Goal: Task Accomplishment & Management: Use online tool/utility

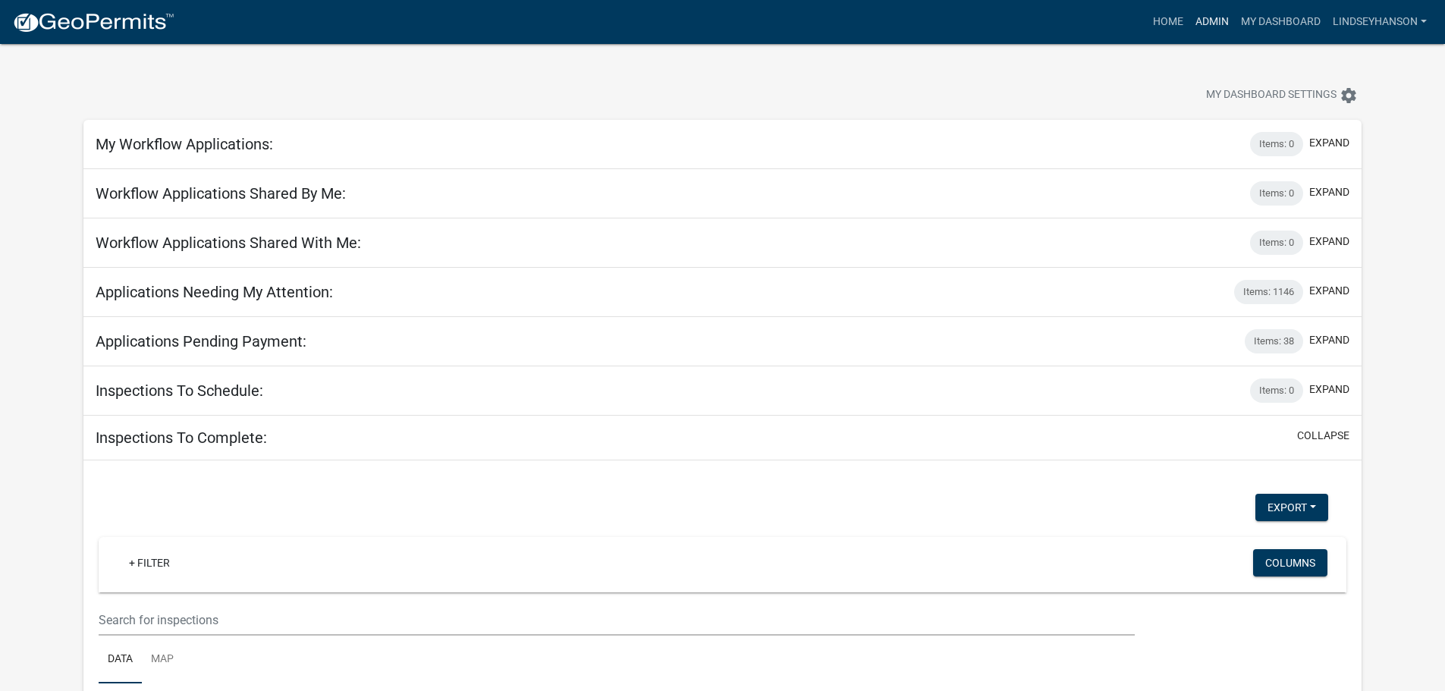
click at [1195, 21] on link "Admin" at bounding box center [1212, 22] width 46 height 29
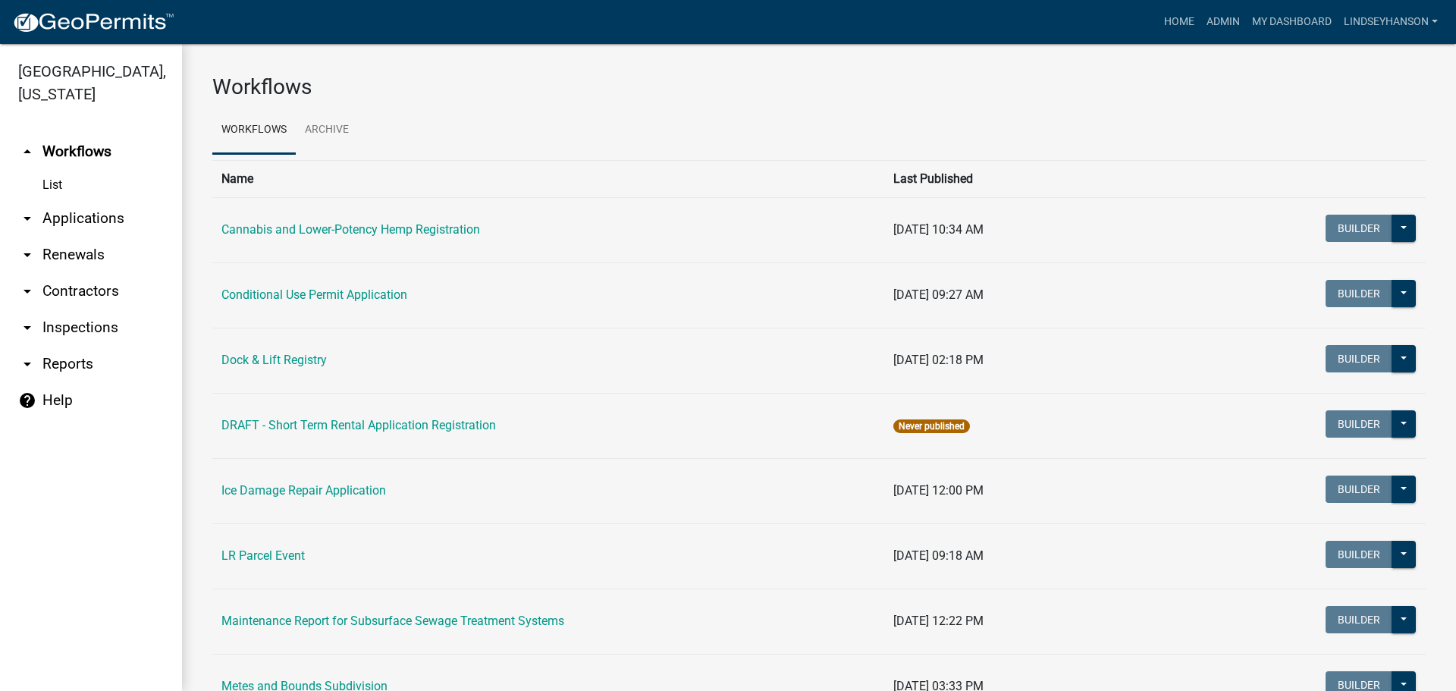
click at [72, 215] on link "arrow_drop_down Applications" at bounding box center [91, 218] width 182 height 36
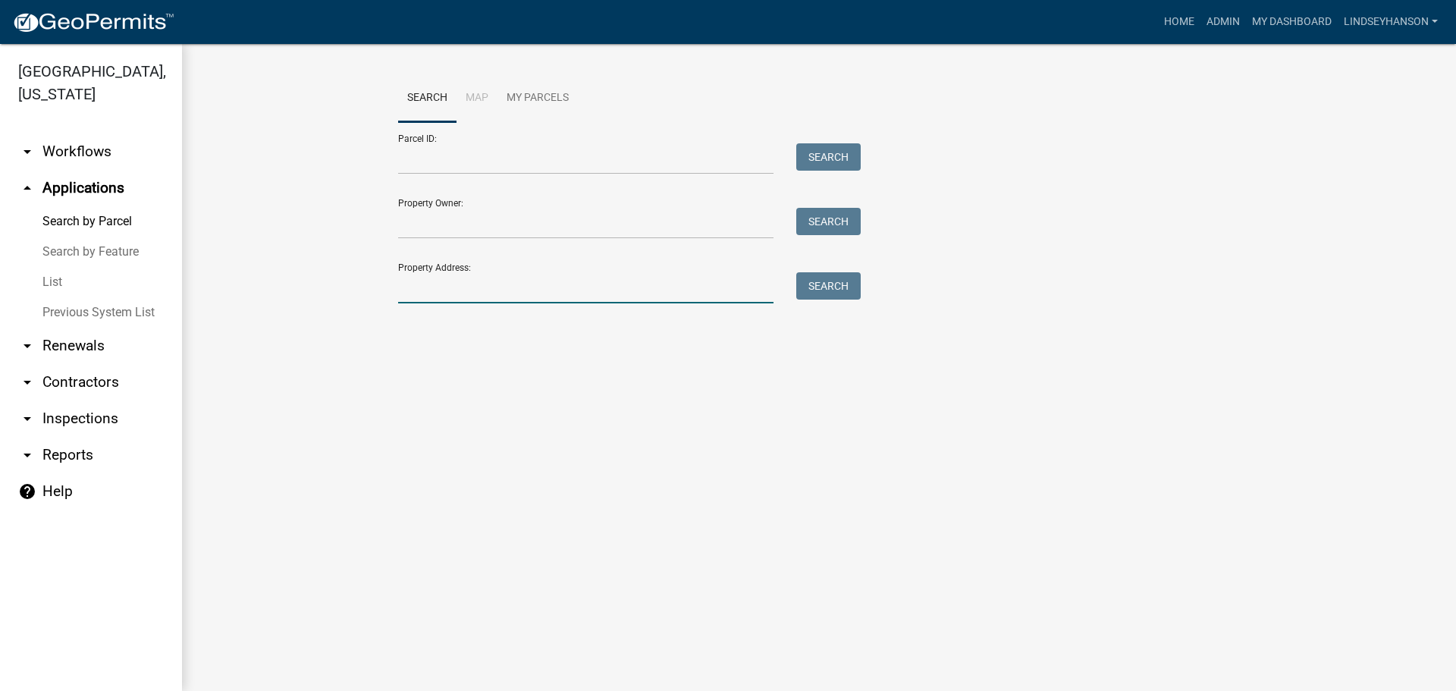
click at [498, 293] on input "Property Address:" at bounding box center [585, 287] width 375 height 31
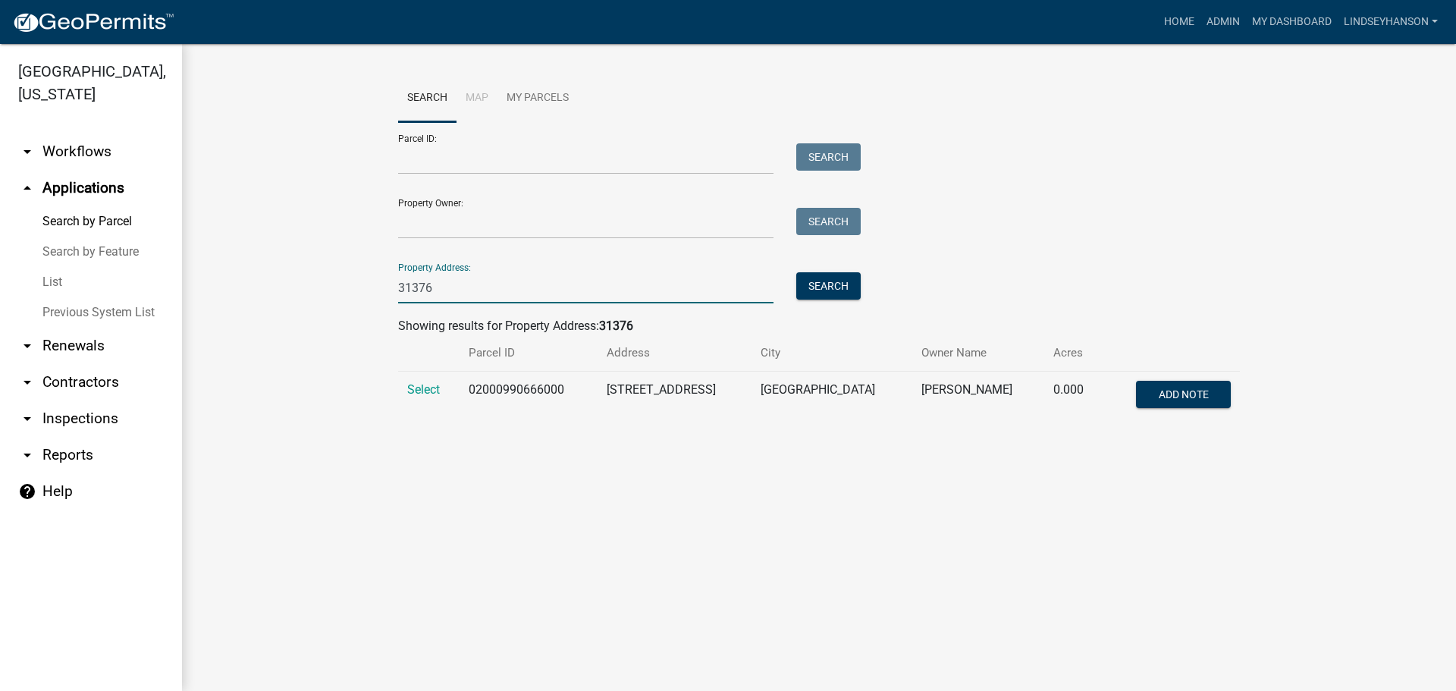
type input "31376"
click at [512, 384] on td "02000990666000" at bounding box center [529, 397] width 138 height 50
copy td "02000990666000"
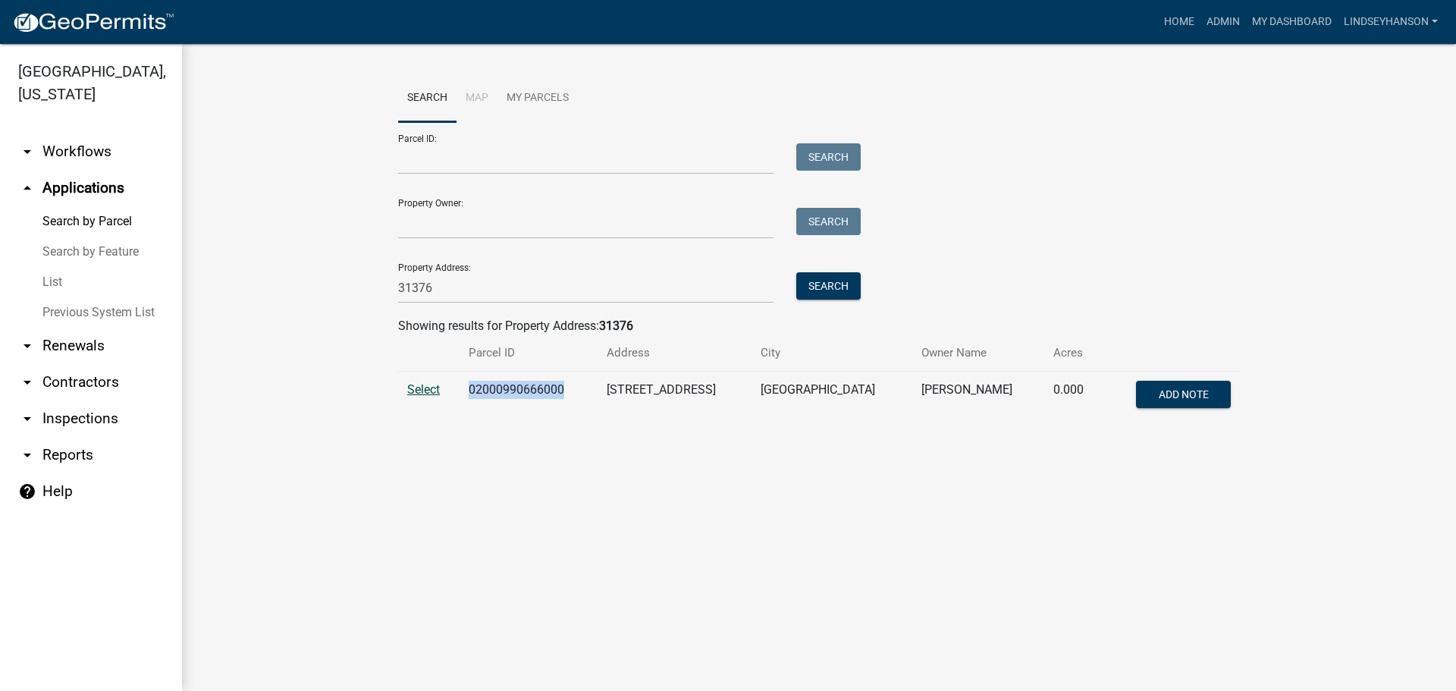
click at [423, 391] on span "Select" at bounding box center [423, 389] width 33 height 14
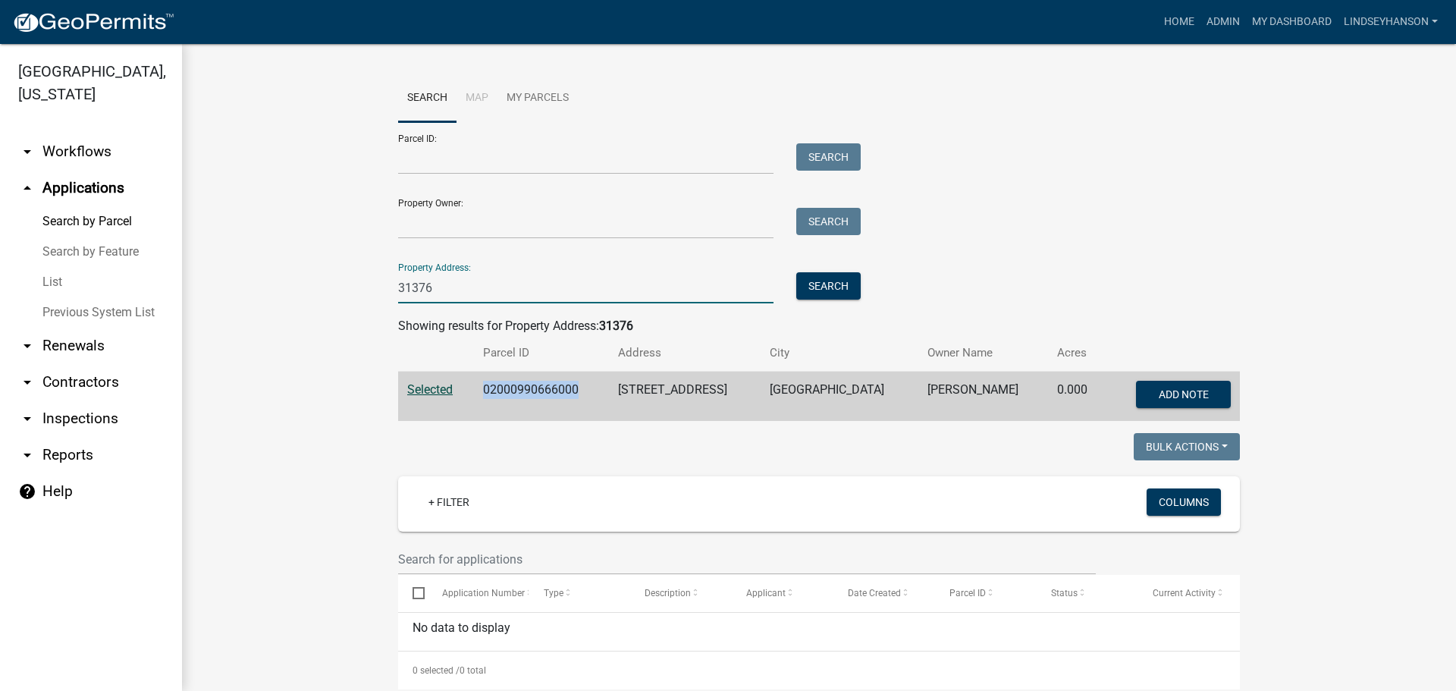
click at [445, 303] on input "31376" at bounding box center [585, 287] width 375 height 31
click at [446, 300] on input "31376" at bounding box center [585, 287] width 375 height 31
click at [522, 148] on input "Parcel ID:" at bounding box center [585, 158] width 375 height 31
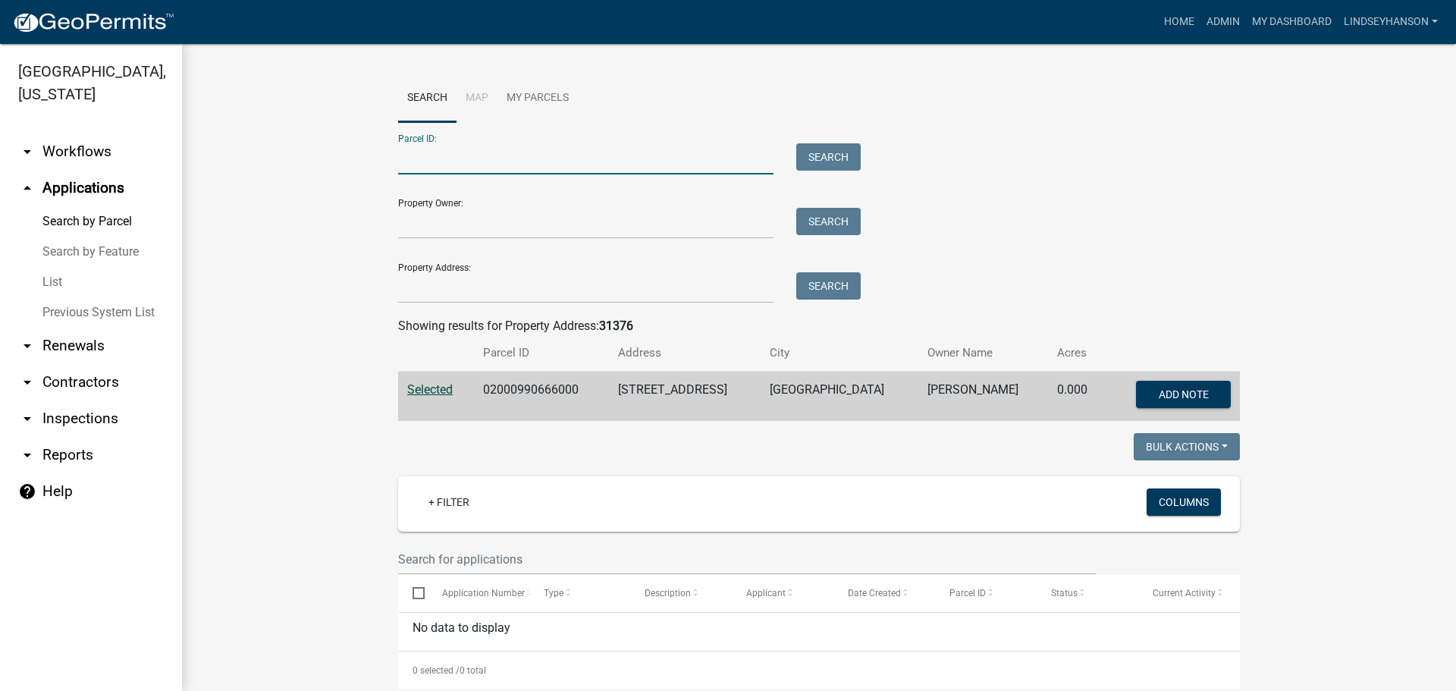
paste input "02000990666000"
type input "02000990666000"
click at [842, 165] on button "Search" at bounding box center [828, 156] width 64 height 27
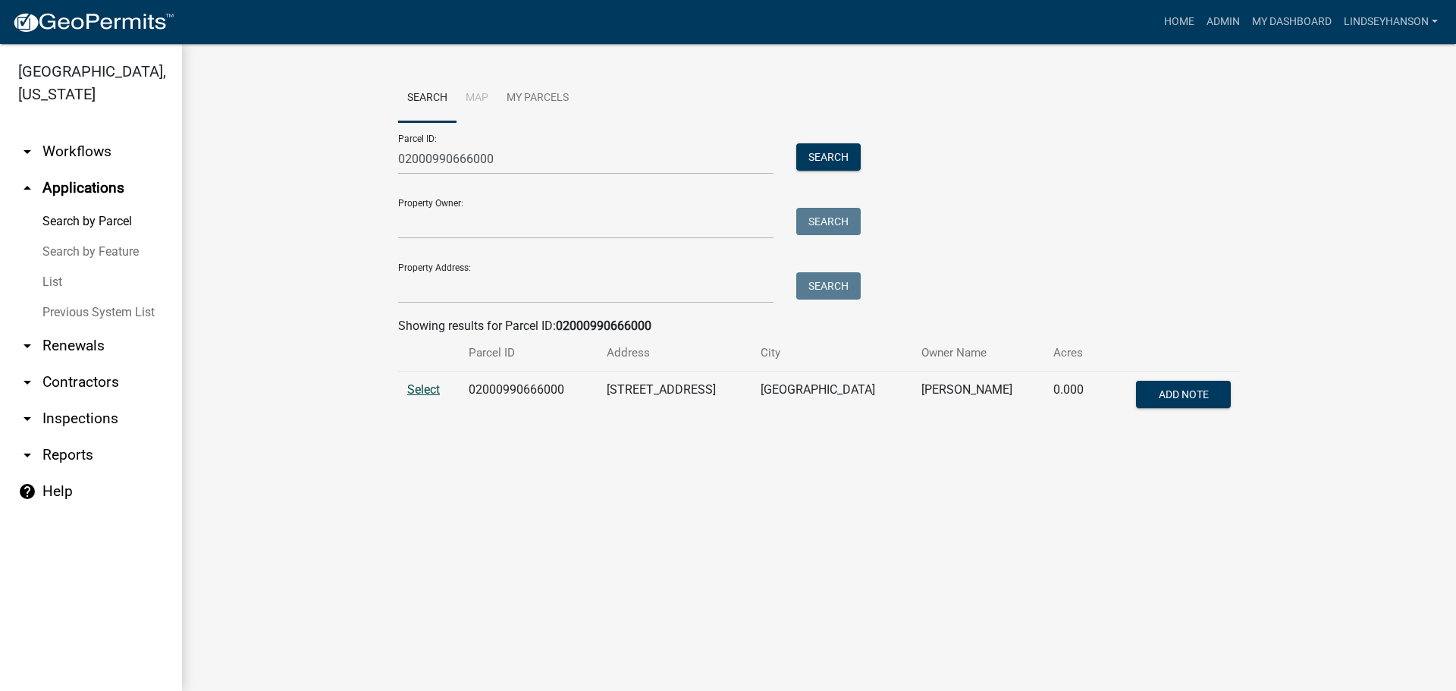
click at [436, 393] on span "Select" at bounding box center [423, 389] width 33 height 14
